Goal: Communication & Community: Participate in discussion

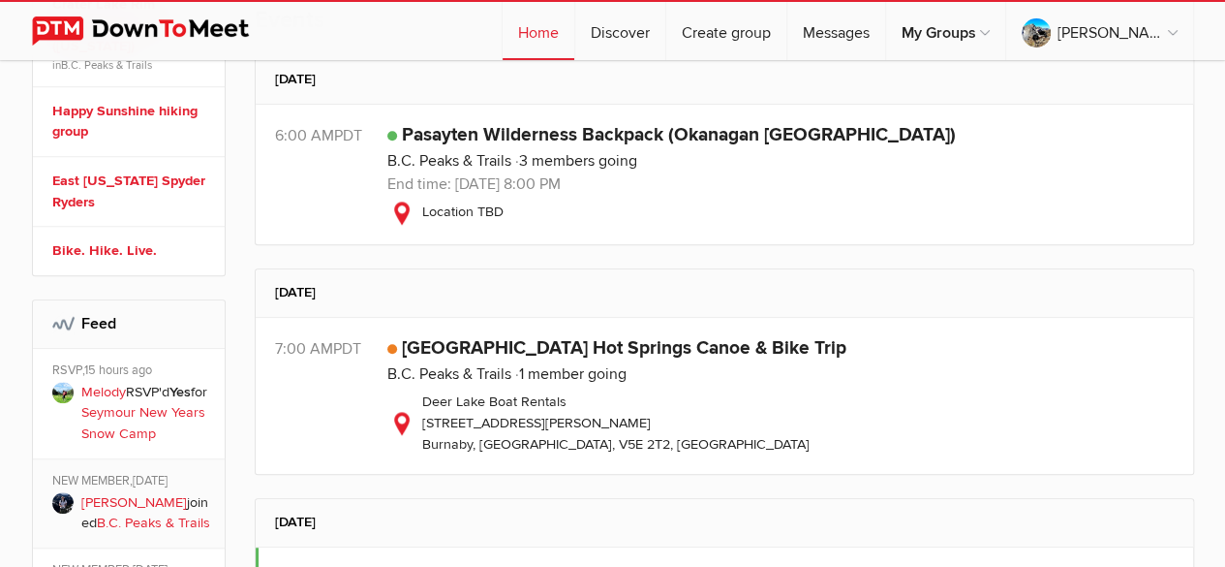
scroll to position [678, 0]
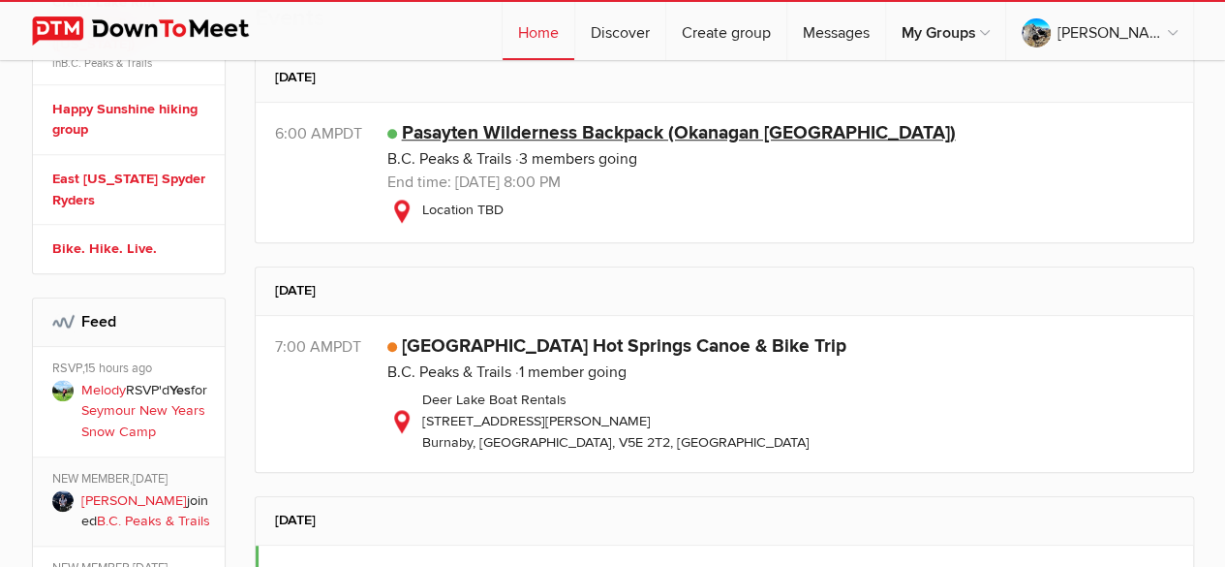
click at [695, 132] on link "Pasayten Wilderness Backpack (Okanagan [GEOGRAPHIC_DATA])" at bounding box center [679, 132] width 554 height 23
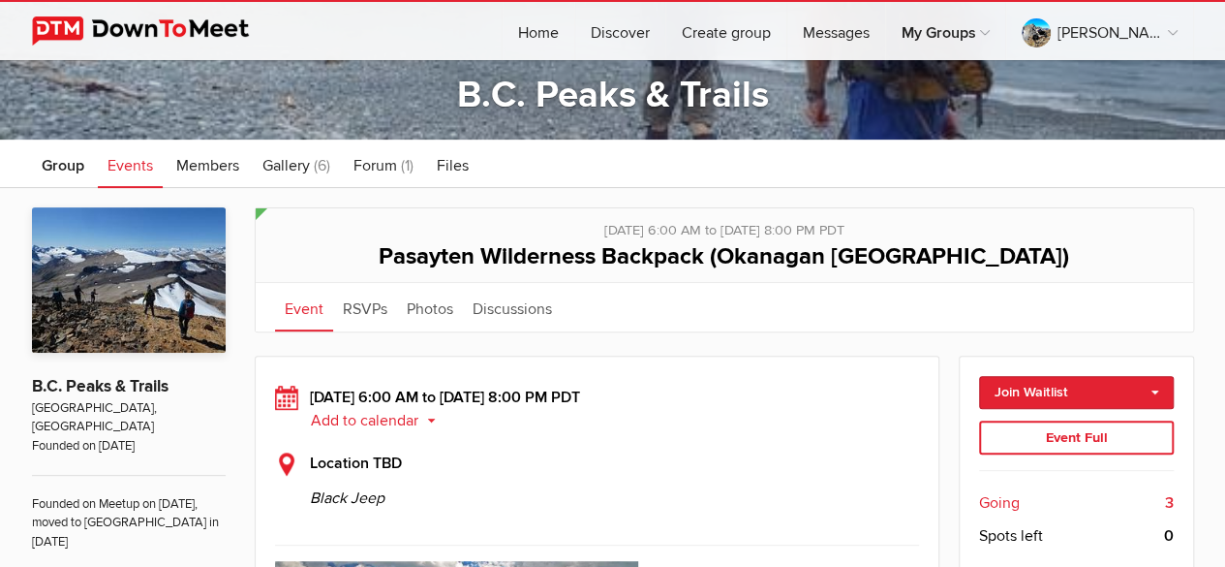
scroll to position [226, 0]
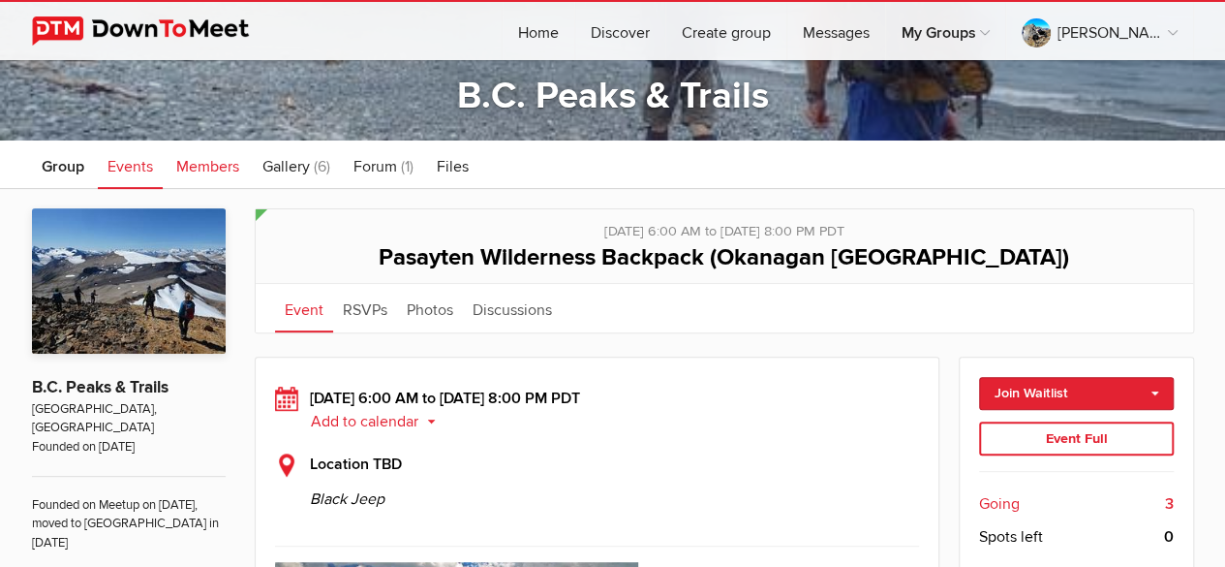
click at [208, 159] on span "Members" at bounding box center [207, 166] width 63 height 19
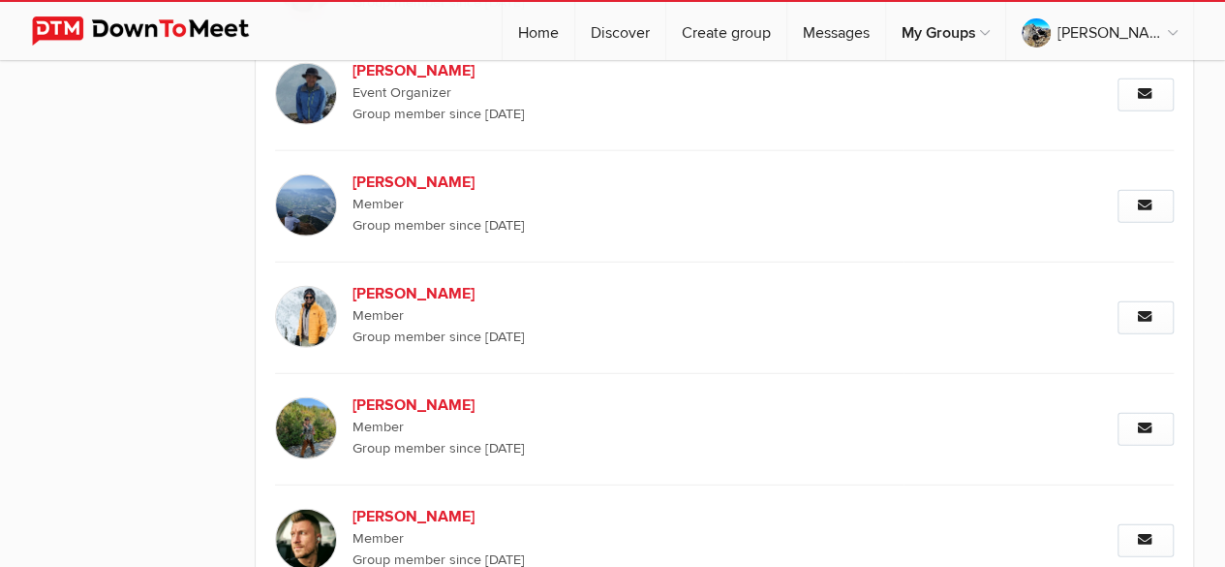
scroll to position [2476, 0]
